Goal: Check status: Check status

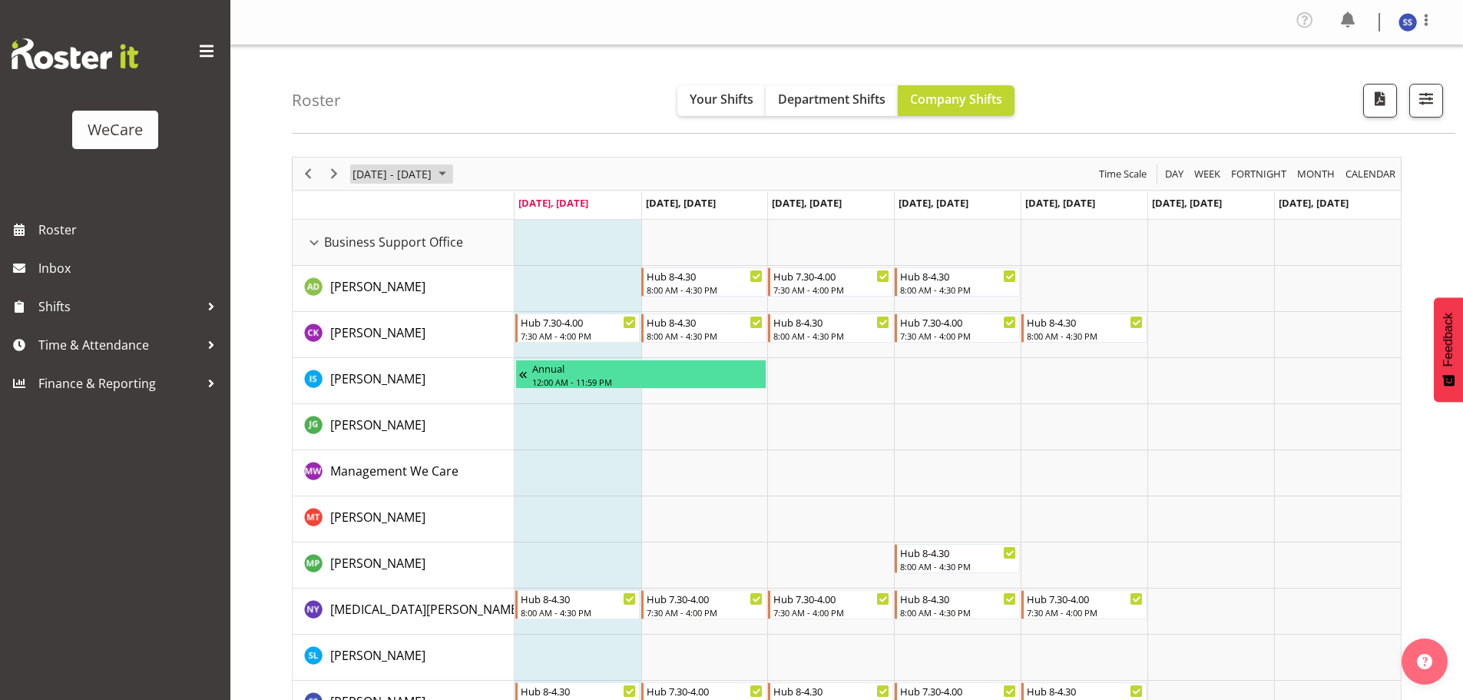
scroll to position [4983, 0]
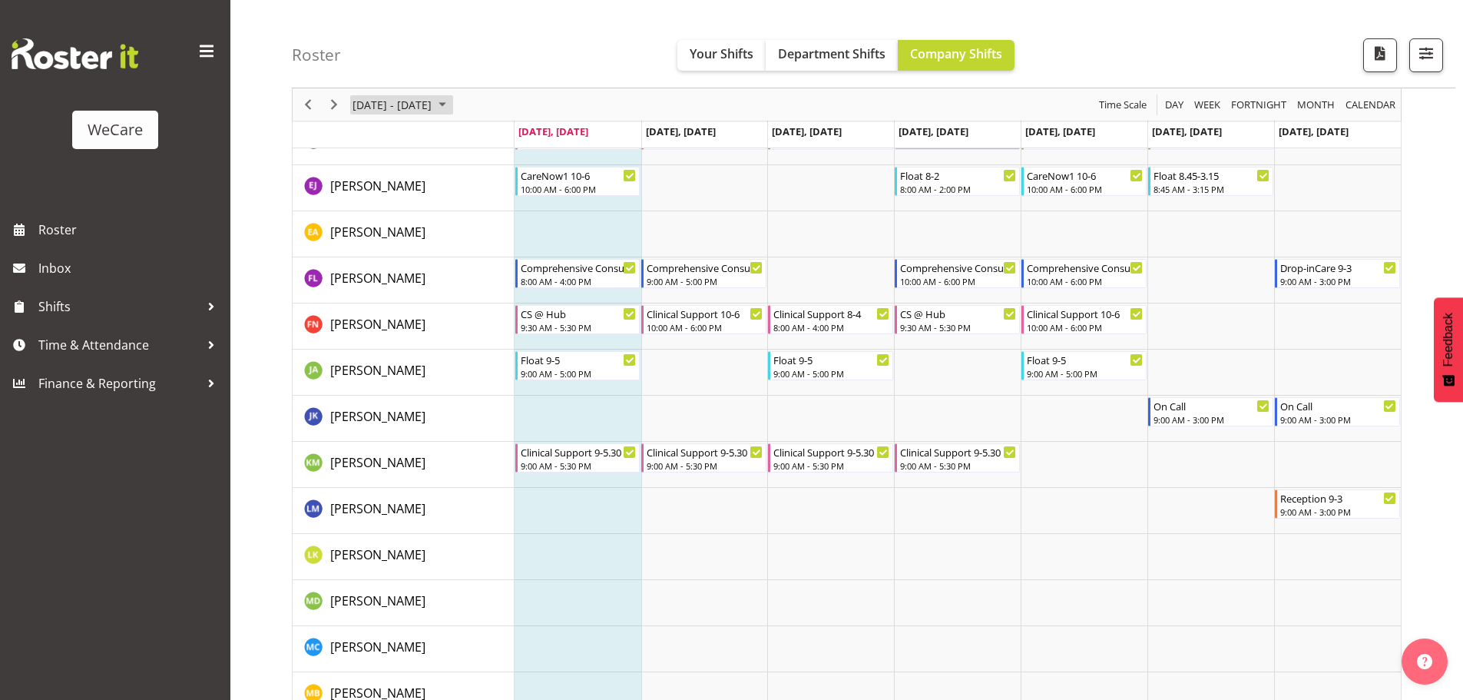
click at [452, 103] on span "September 01 - 07, 2025" at bounding box center [442, 104] width 18 height 19
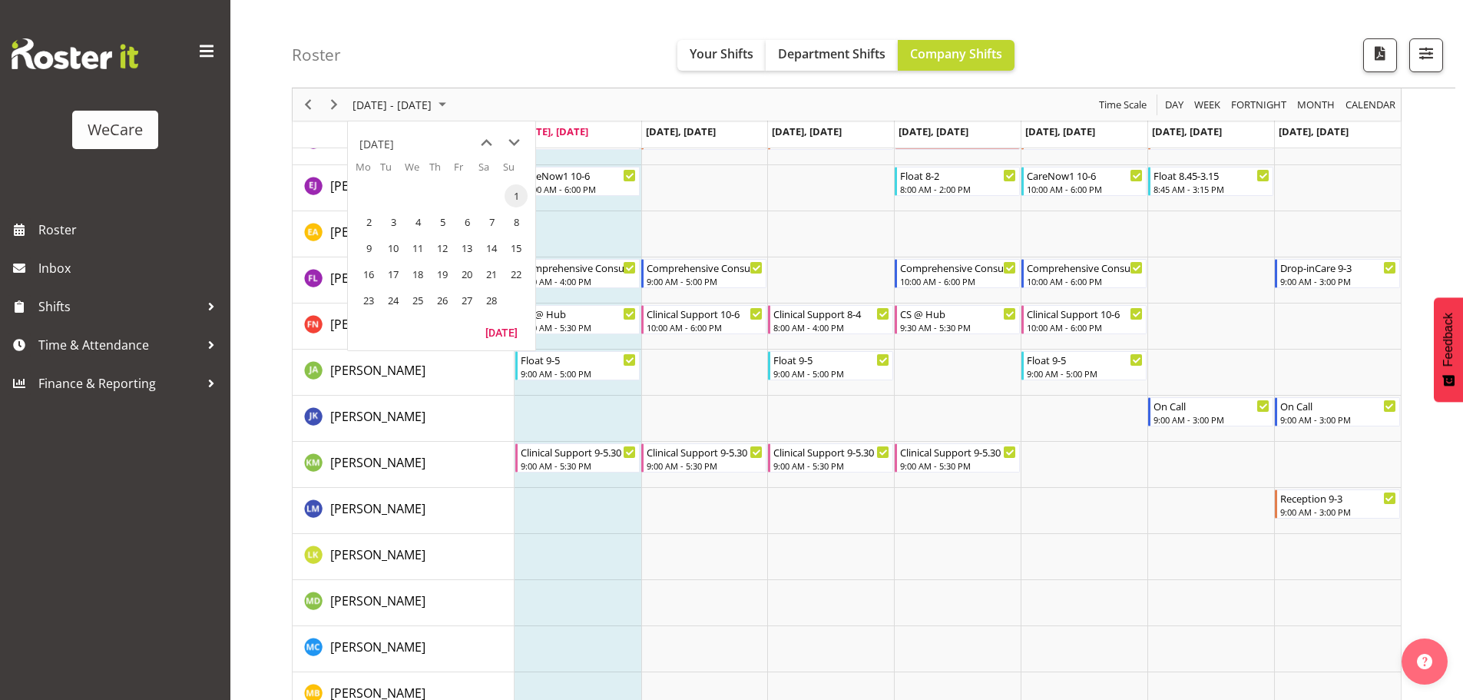
click at [538, 80] on div "Roster Your Shifts Department Shifts Company Shifts All Locations Clear Busines…" at bounding box center [874, 44] width 1164 height 88
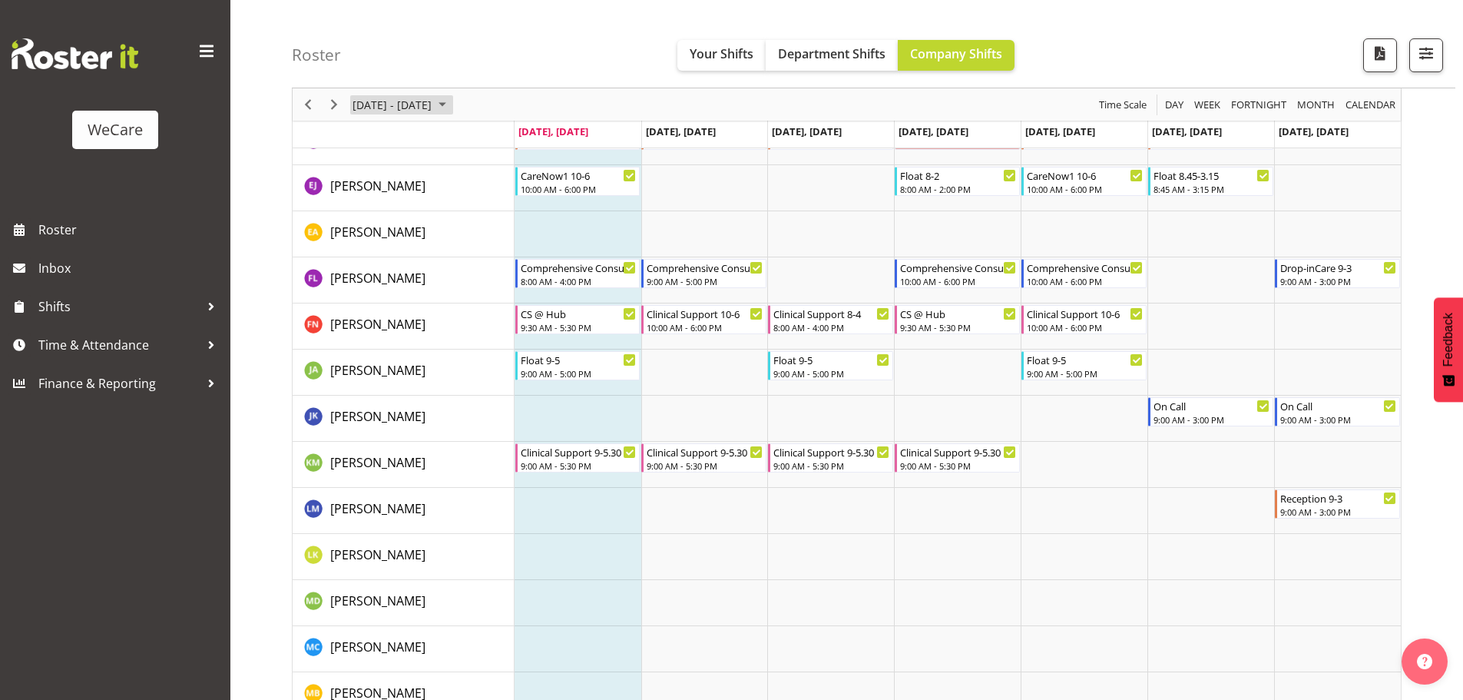
click at [452, 105] on span "September 01 - 07, 2025" at bounding box center [442, 104] width 18 height 19
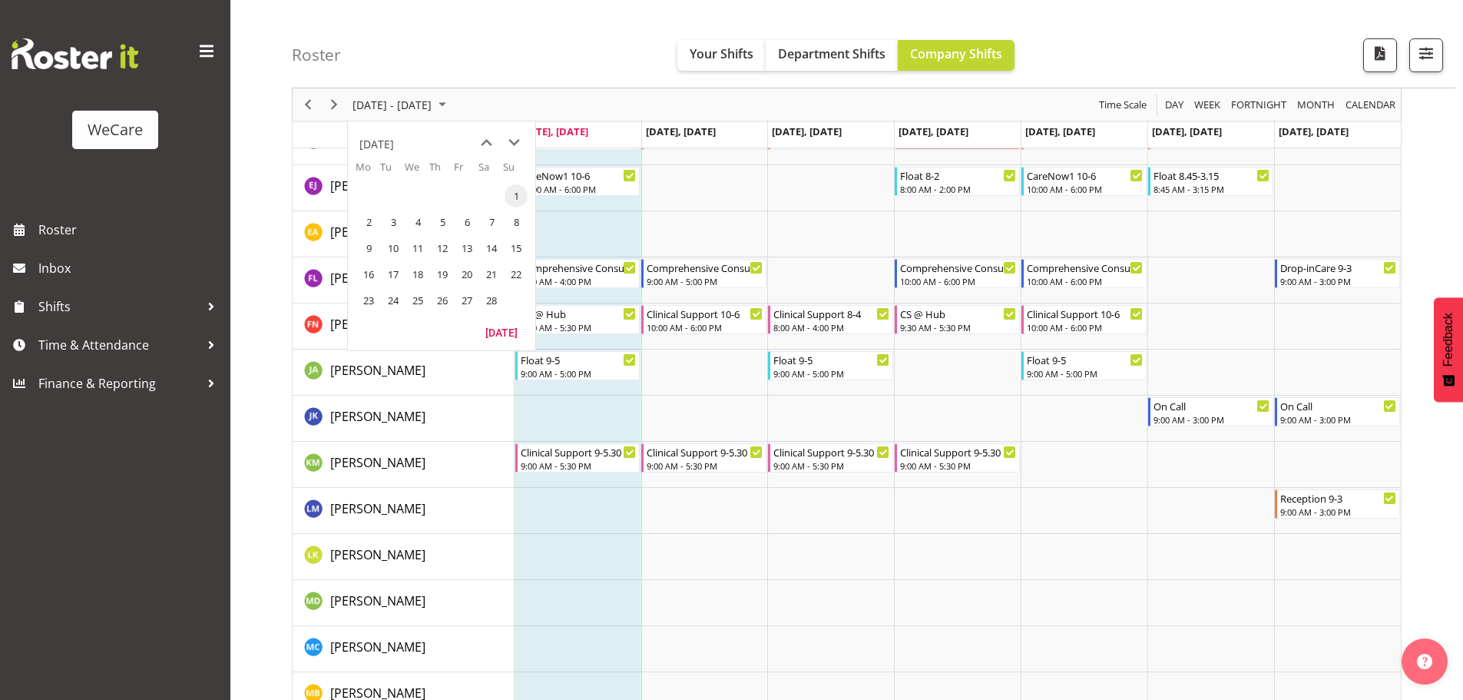
click at [390, 144] on div "[DATE]" at bounding box center [376, 144] width 35 height 31
click at [484, 141] on span "previous month" at bounding box center [486, 143] width 27 height 28
click at [512, 141] on span "next month" at bounding box center [514, 143] width 27 height 28
click at [377, 273] on span "Sep" at bounding box center [377, 277] width 35 height 35
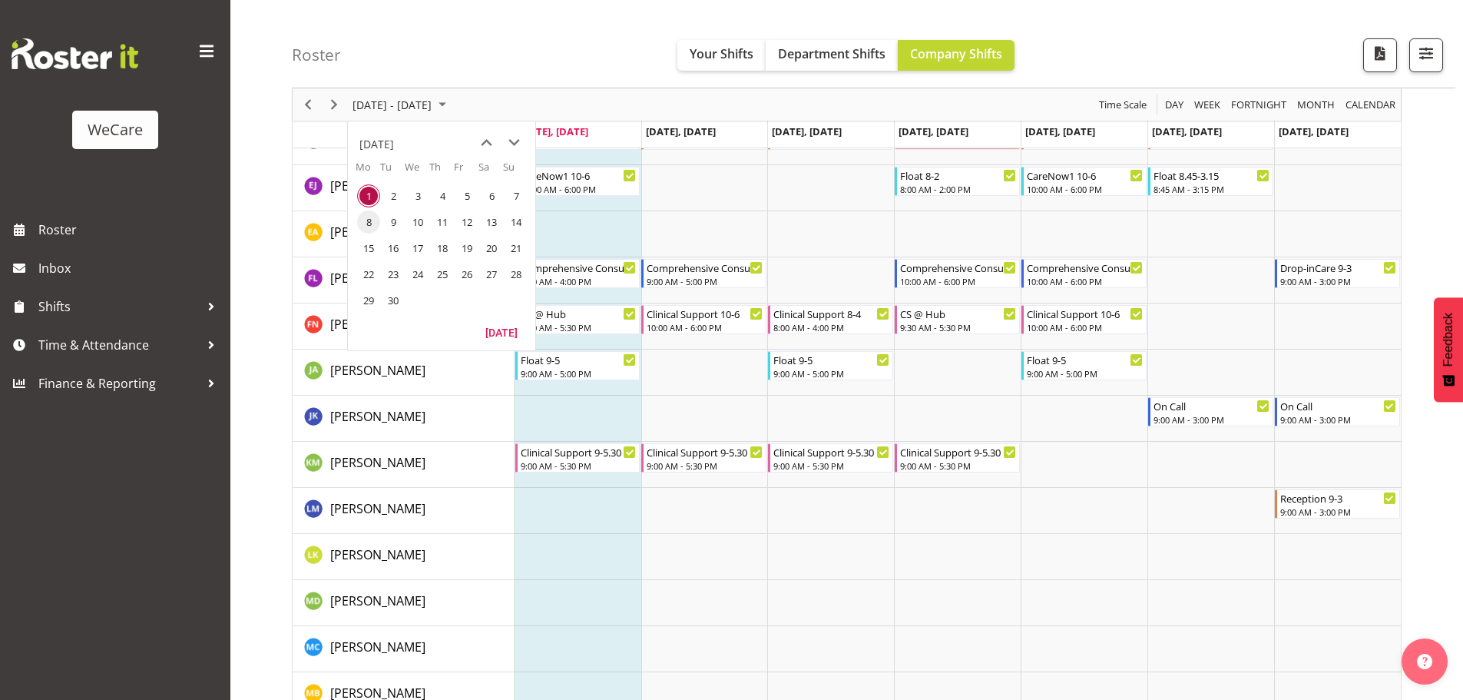
click at [369, 226] on span "8" at bounding box center [368, 221] width 23 height 23
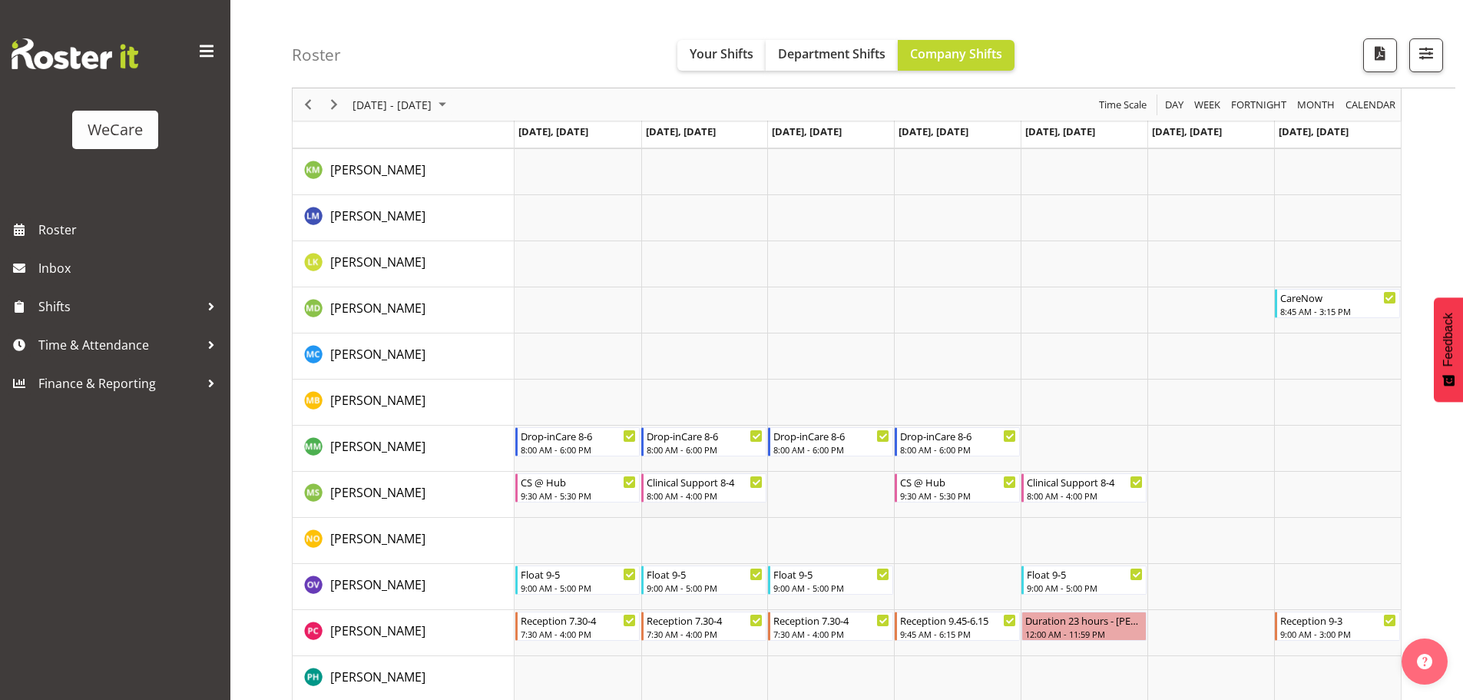
scroll to position [5230, 0]
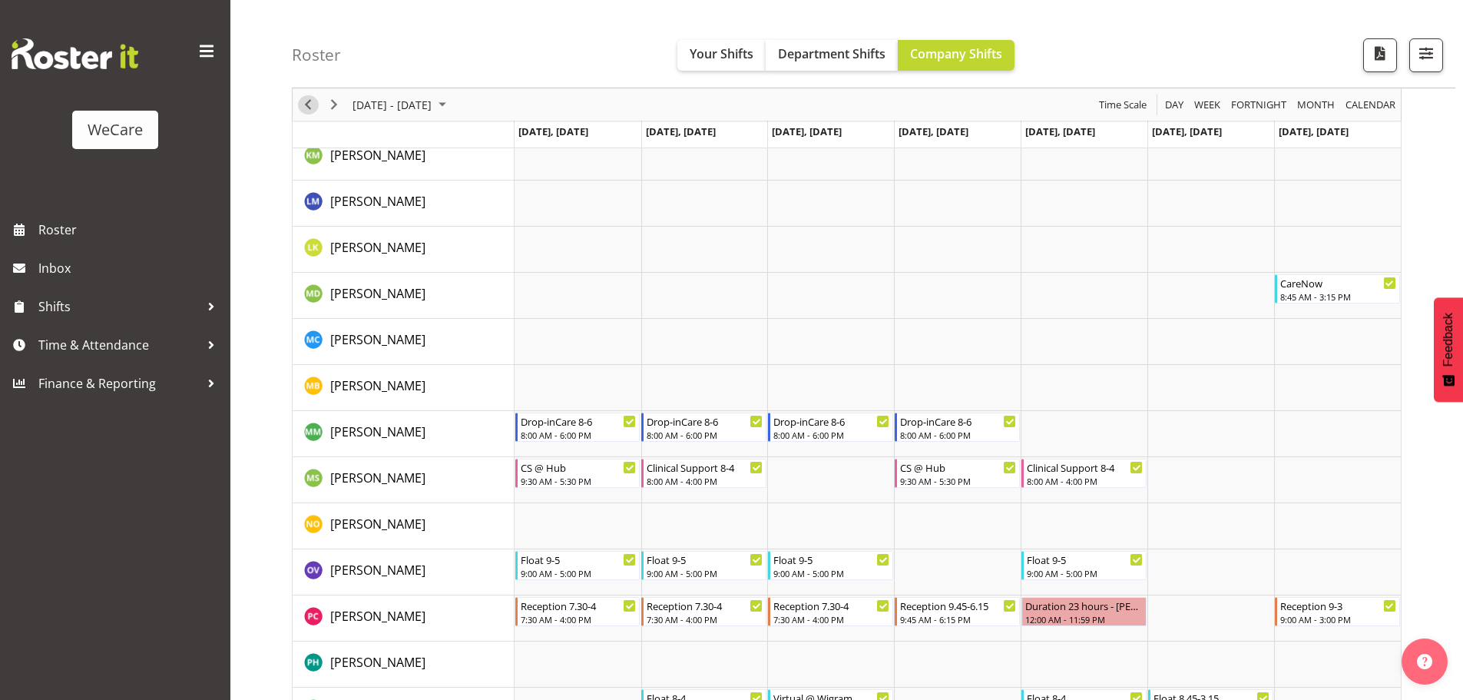
click at [308, 104] on span "Previous" at bounding box center [308, 104] width 18 height 19
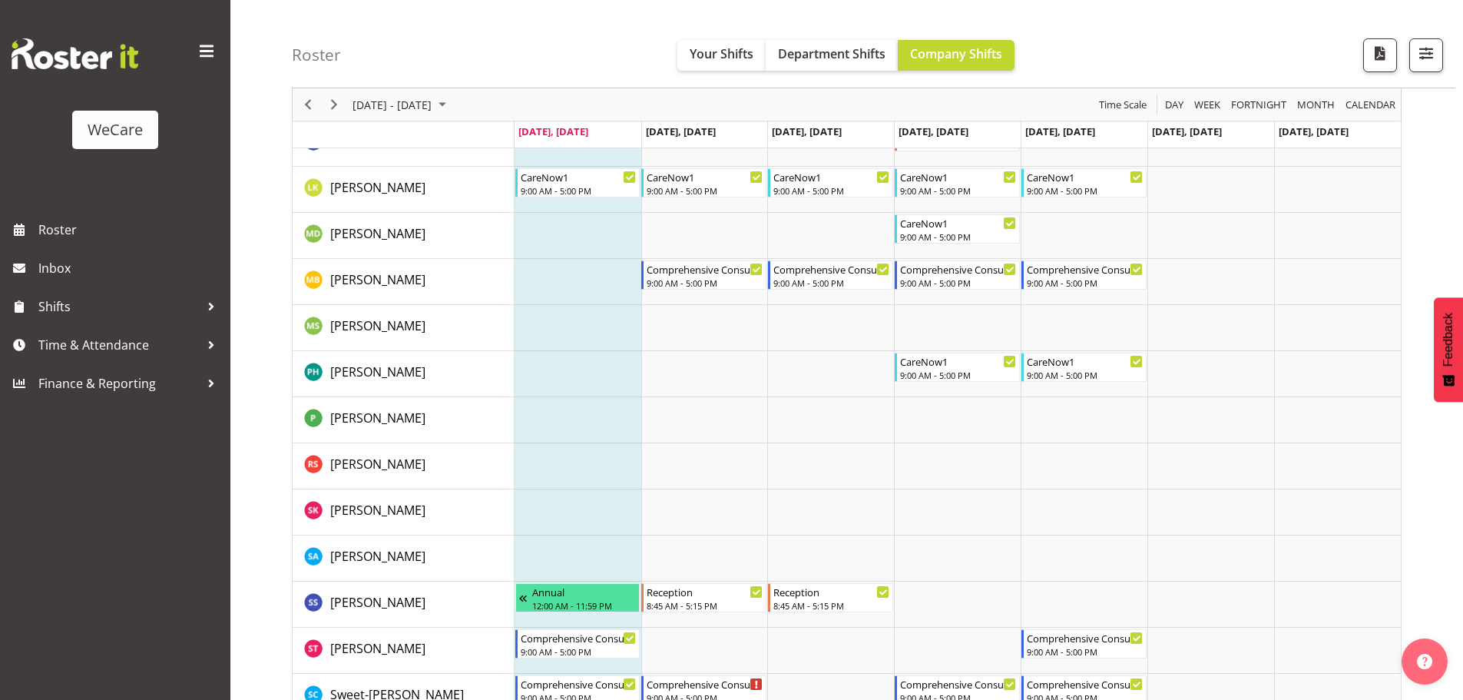
scroll to position [2158, 0]
